Goal: Task Accomplishment & Management: Use online tool/utility

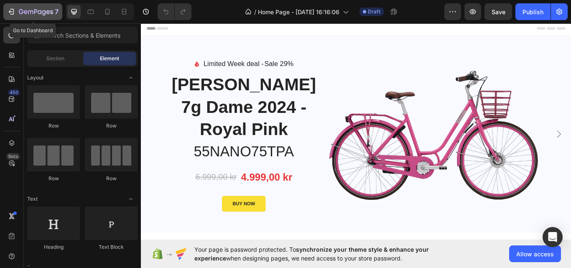
click at [20, 9] on icon "button" at bounding box center [36, 12] width 34 height 7
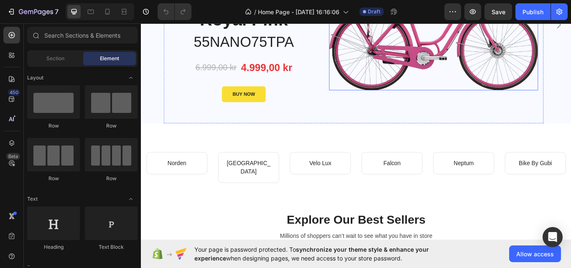
scroll to position [120, 0]
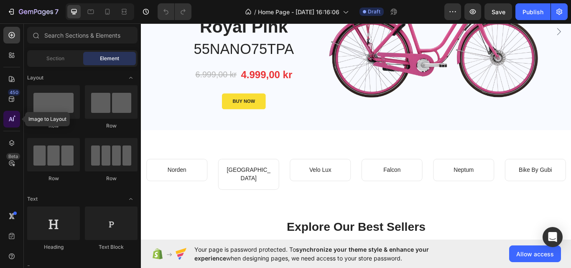
click at [12, 120] on icon at bounding box center [11, 119] width 4 height 4
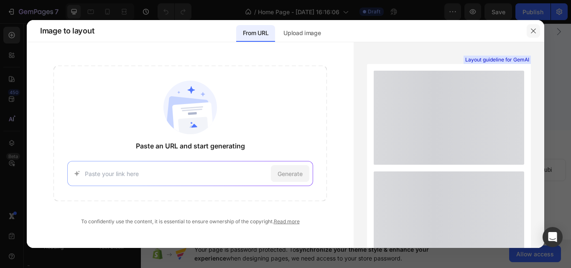
click at [535, 30] on icon "button" at bounding box center [533, 31] width 7 height 7
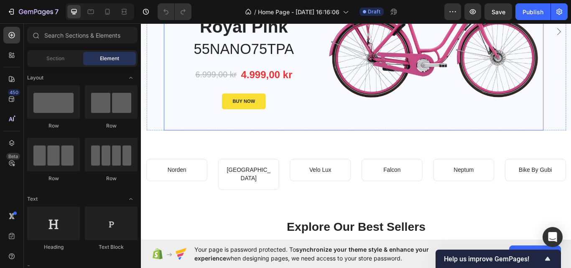
drag, startPoint x: 252, startPoint y: 31, endPoint x: 106, endPoint y: 7, distance: 147.8
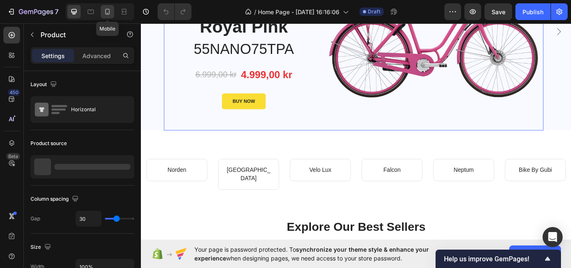
click at [111, 9] on icon at bounding box center [107, 12] width 8 height 8
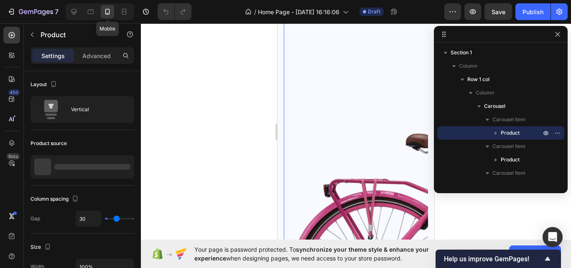
type input "0"
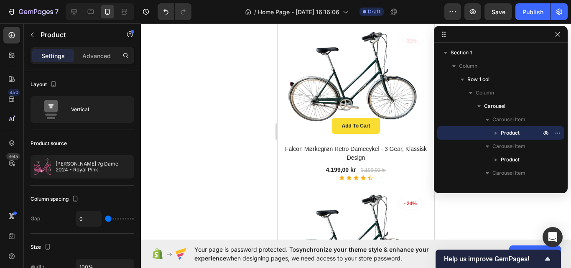
scroll to position [1529, 0]
click at [86, 12] on div at bounding box center [90, 11] width 13 height 13
type input "30"
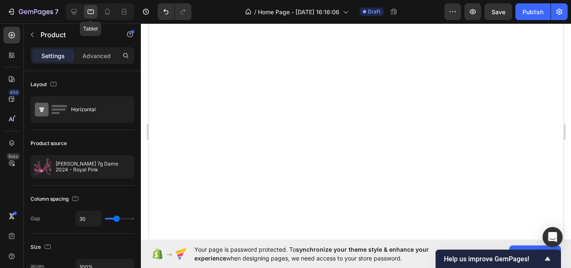
scroll to position [1193, 0]
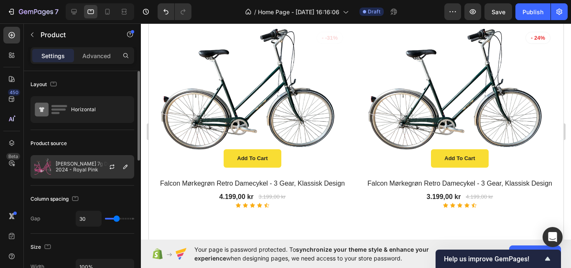
click at [76, 163] on p "[PERSON_NAME] 7g Dame 2024 - Royal Pink" at bounding box center [93, 167] width 75 height 12
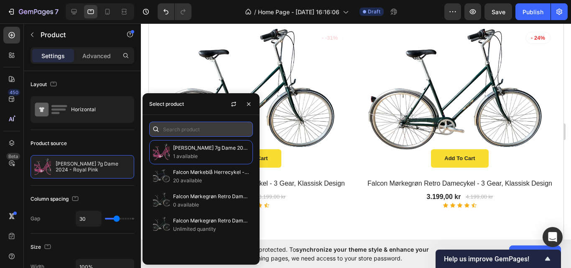
click at [186, 134] on input "text" at bounding box center [201, 129] width 104 height 15
